Goal: Task Accomplishment & Management: Use online tool/utility

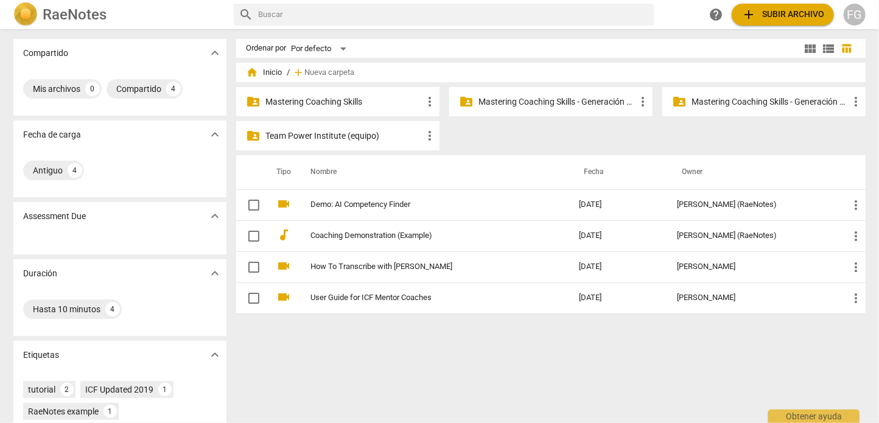
click at [588, 106] on p "Mastering Coaching Skills - Generación 31" at bounding box center [556, 102] width 157 height 13
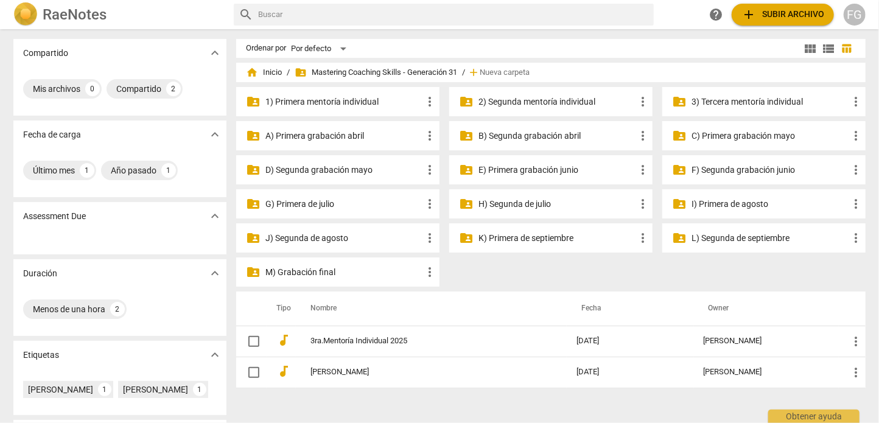
click at [750, 107] on p "3) Tercera mentoría individual" at bounding box center [770, 102] width 157 height 13
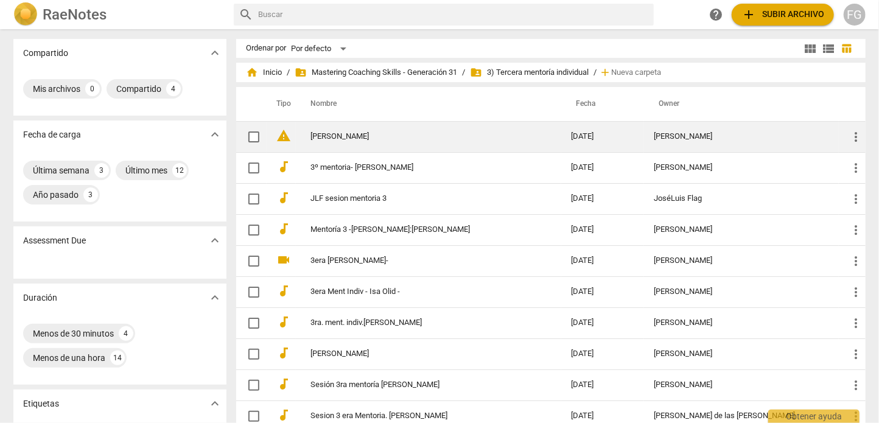
click at [466, 141] on link "[PERSON_NAME]" at bounding box center [418, 136] width 217 height 9
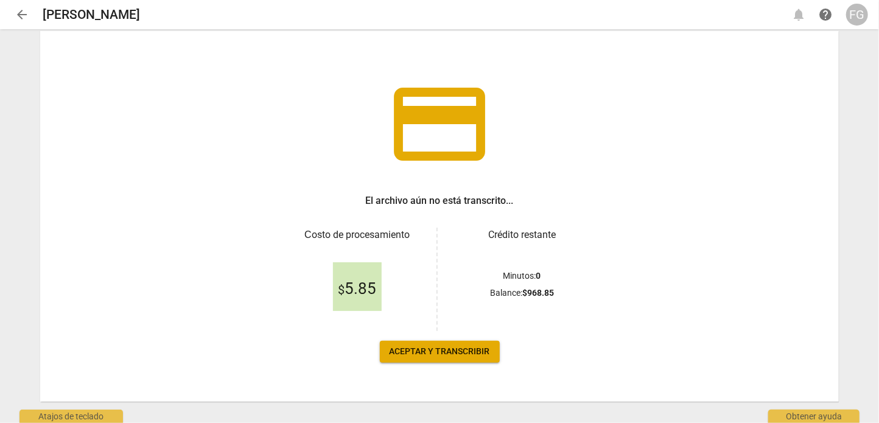
scroll to position [58, 0]
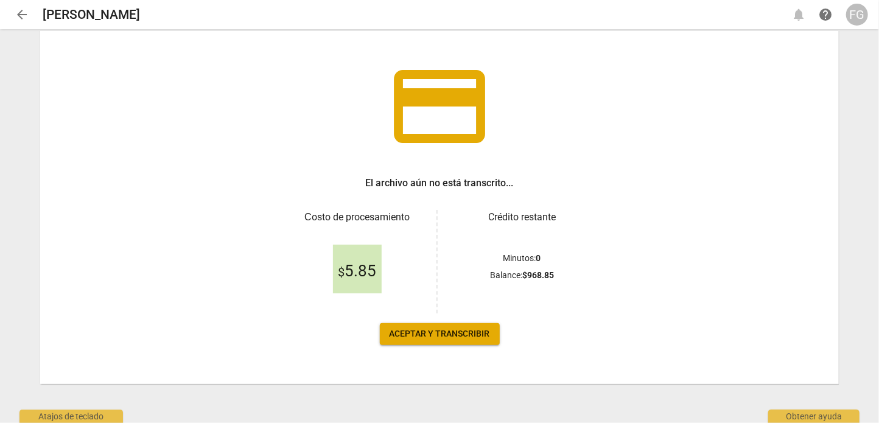
click at [554, 258] on div "Minutos : 0" at bounding box center [521, 258] width 139 height 13
drag, startPoint x: 559, startPoint y: 275, endPoint x: 477, endPoint y: 275, distance: 81.6
click at [477, 275] on div "Balance : $ 968.85" at bounding box center [521, 275] width 139 height 13
click at [447, 270] on div "Crédito restante Minutos : 0 Balance : $ 968.85" at bounding box center [515, 261] width 154 height 103
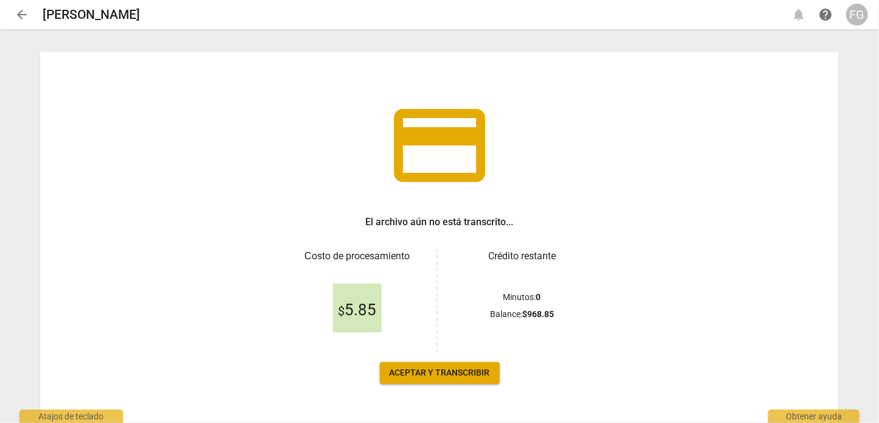
scroll to position [0, 0]
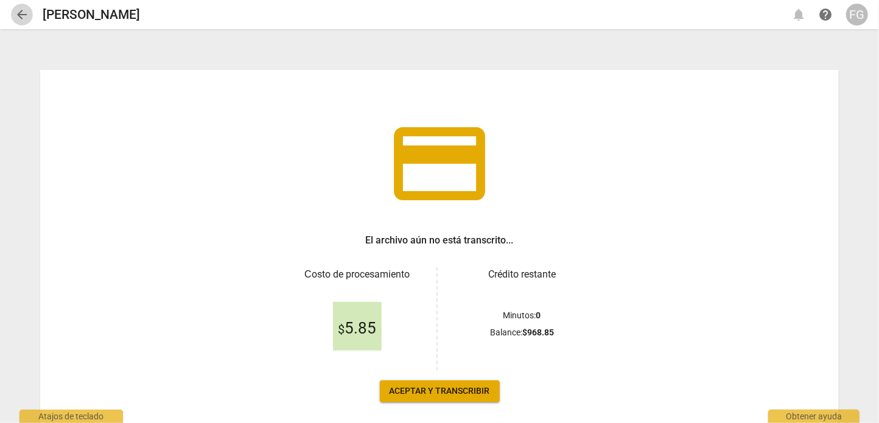
click at [16, 15] on span "arrow_back" at bounding box center [22, 14] width 15 height 15
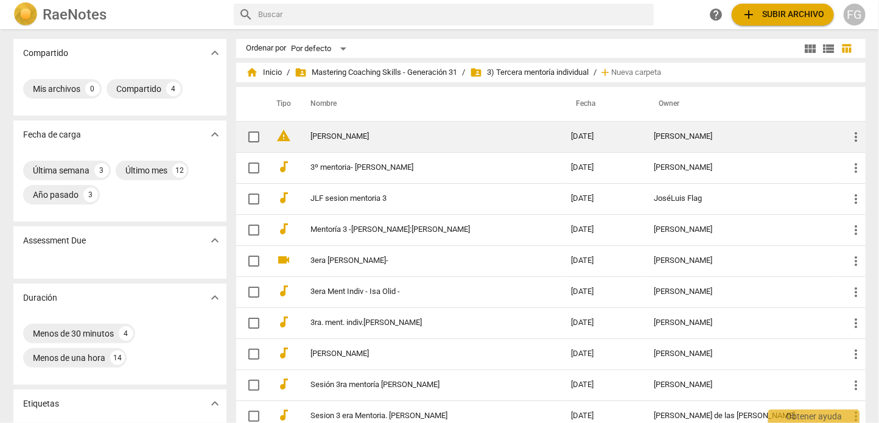
click at [378, 142] on td "[PERSON_NAME]" at bounding box center [428, 136] width 265 height 31
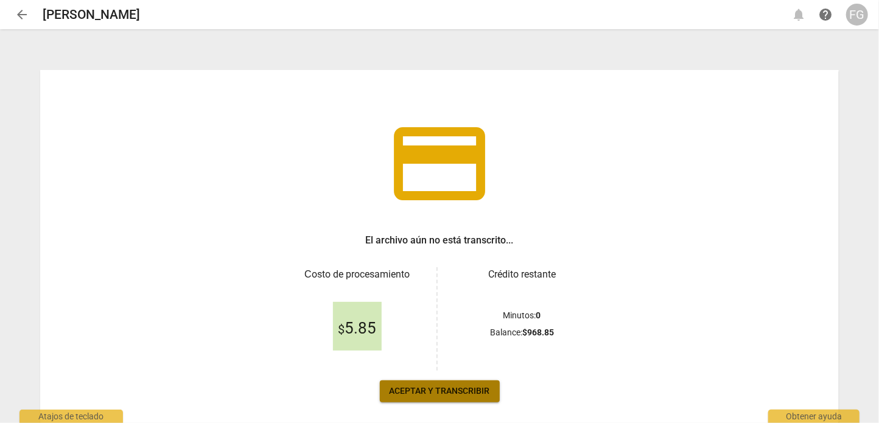
click at [430, 391] on span "Aceptar y transcribir" at bounding box center [440, 391] width 100 height 12
